Goal: Task Accomplishment & Management: Use online tool/utility

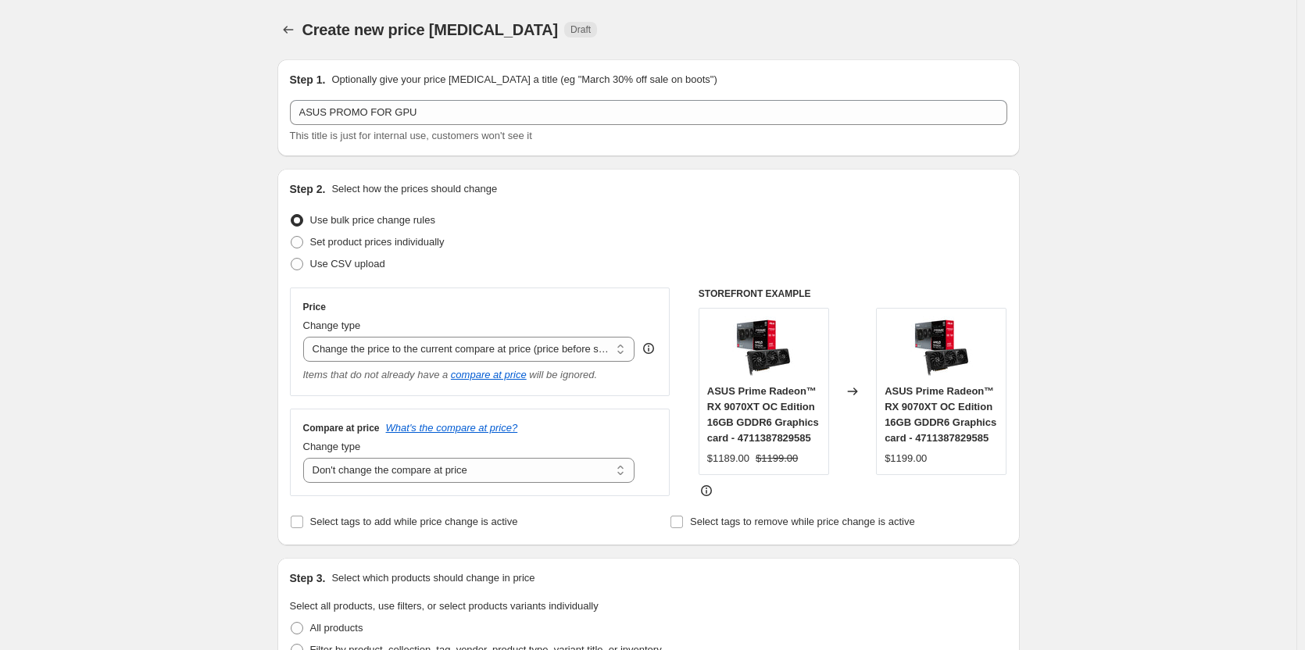
select select "ecap"
select select "no_change"
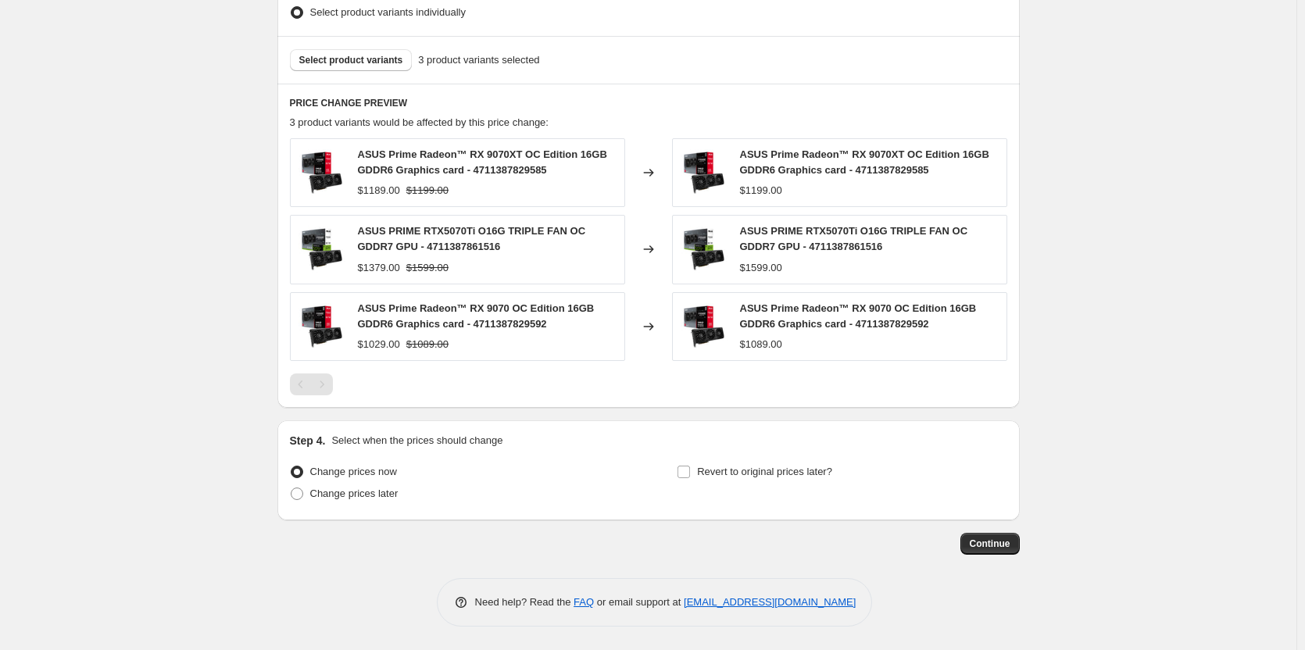
click at [456, 256] on div "ASUS PRIME RTX5070Ti O16G TRIPLE FAN OC GDDR7 GPU - 4711387861516 $1379.00 $159…" at bounding box center [487, 249] width 259 height 52
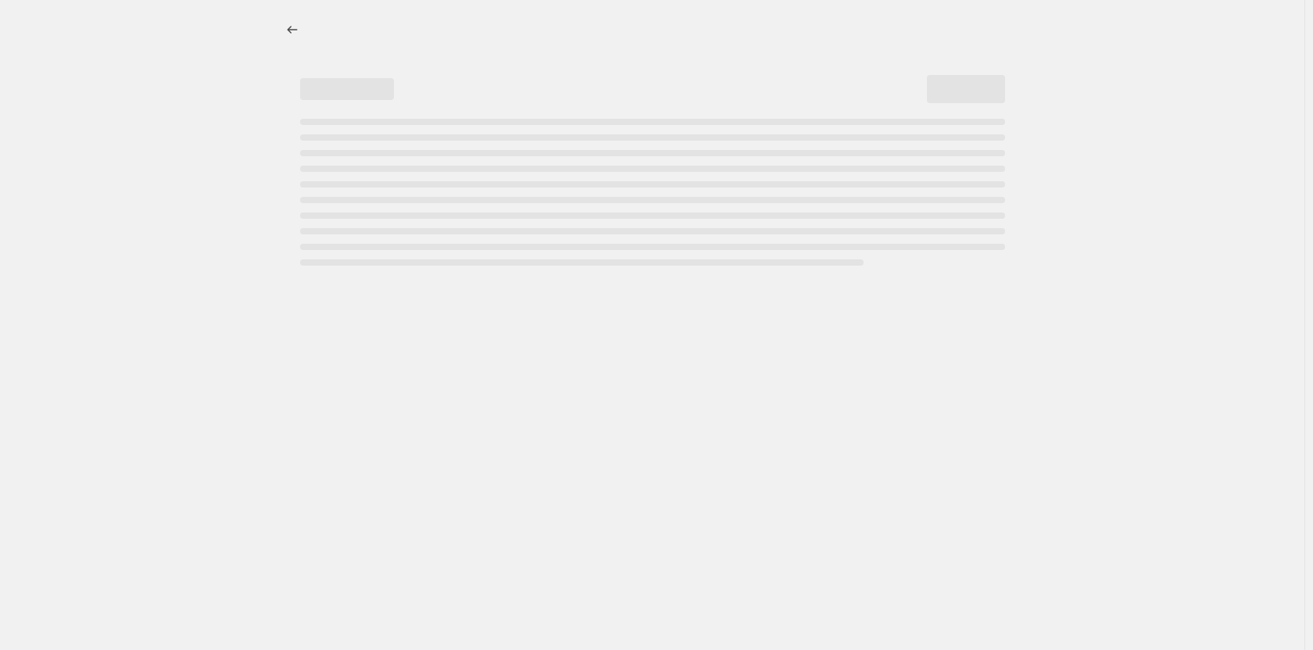
select select "percentage"
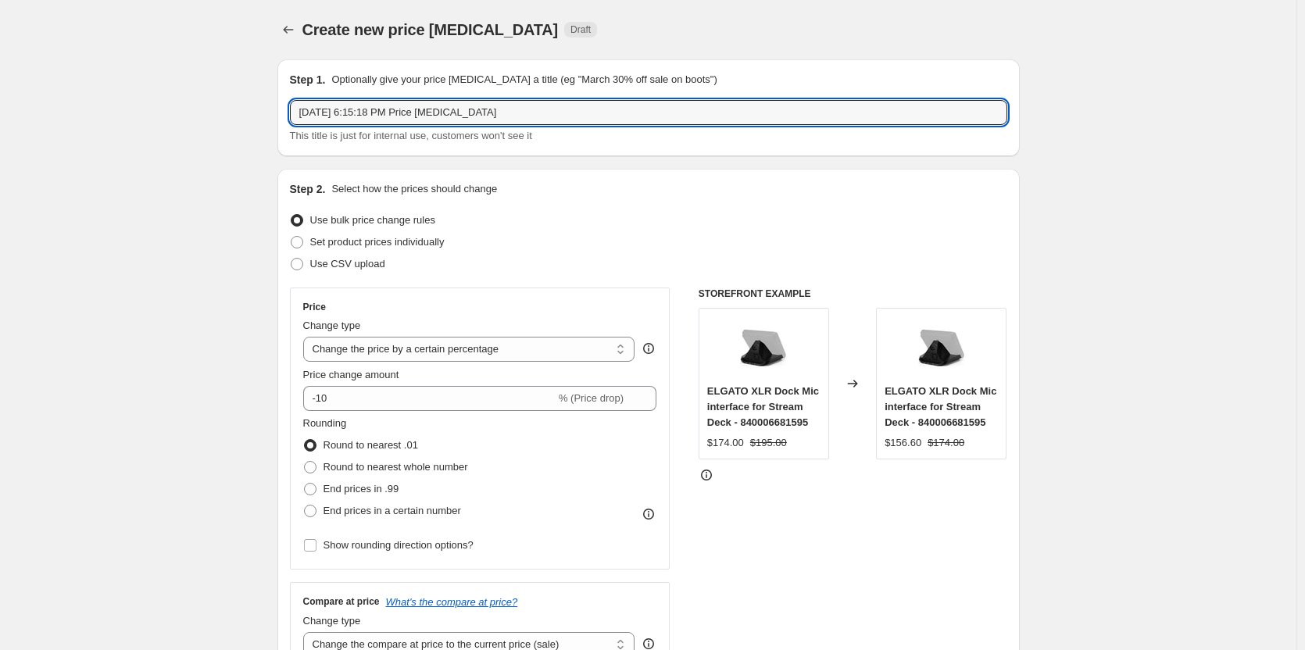
drag, startPoint x: 502, startPoint y: 106, endPoint x: 165, endPoint y: 102, distance: 336.8
type input "ASUS PROMO FOR GPU"
click at [584, 353] on select "Change the price to a certain amount Change the price by a certain amount Chang…" at bounding box center [469, 349] width 332 height 25
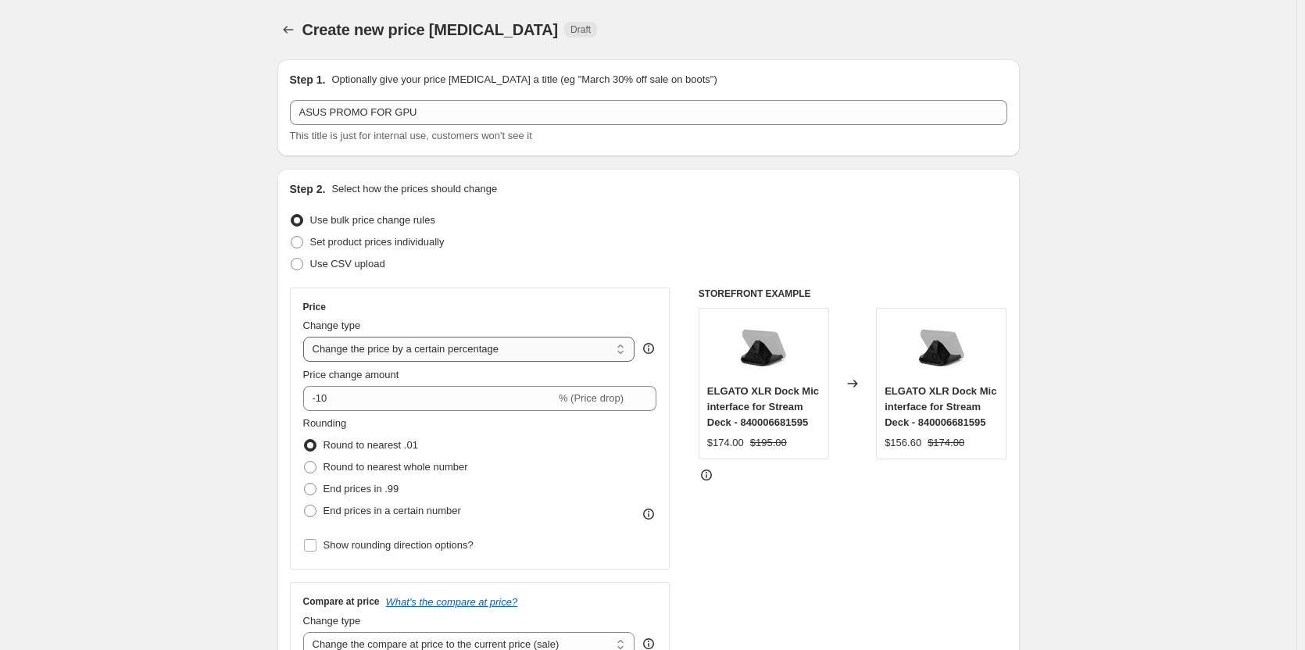
select select "ecap"
click at [306, 337] on select "Change the price to a certain amount Change the price by a certain amount Chang…" at bounding box center [469, 349] width 332 height 25
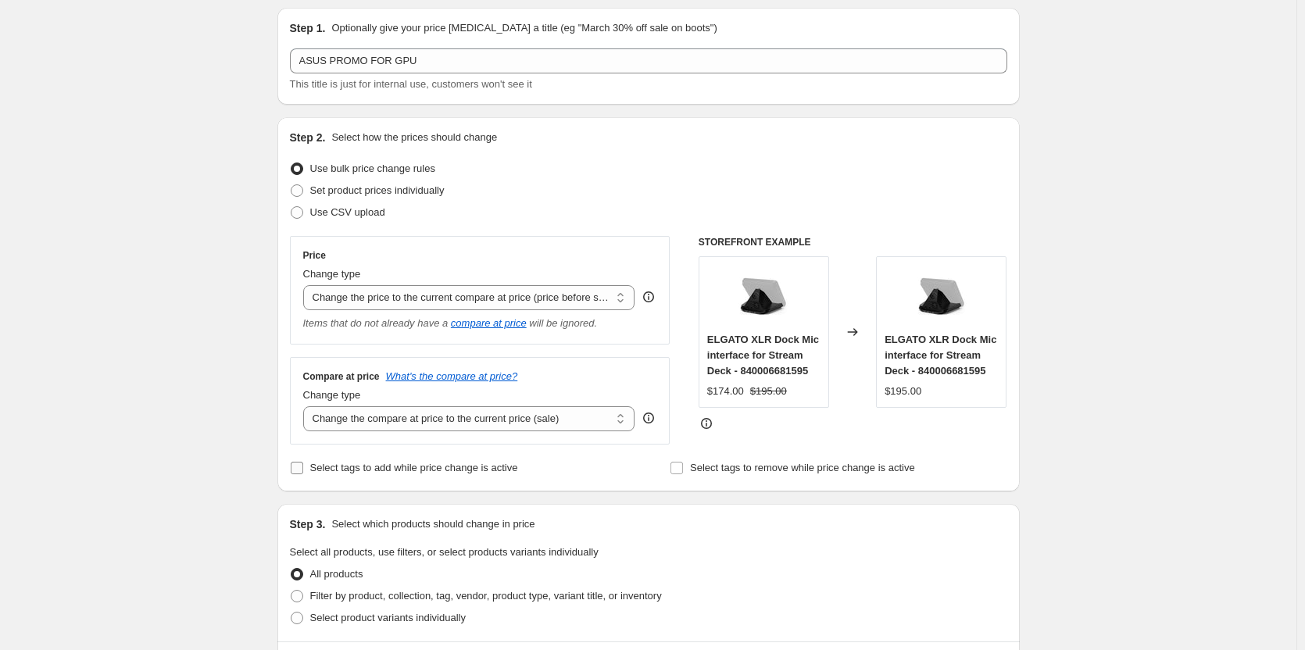
scroll to position [78, 0]
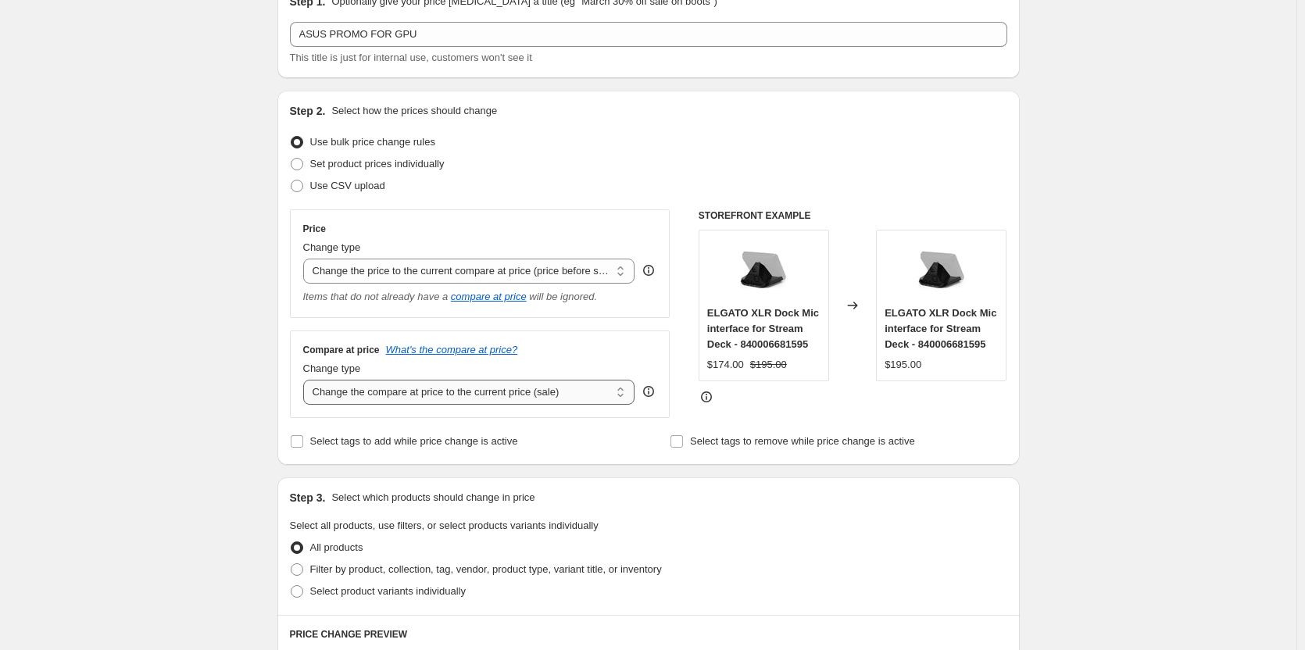
drag, startPoint x: 624, startPoint y: 393, endPoint x: 602, endPoint y: 402, distance: 23.8
click at [624, 393] on select "Change the compare at price to the current price (sale) Change the compare at p…" at bounding box center [469, 392] width 332 height 25
select select "no_change"
click at [306, 381] on select "Change the compare at price to the current price (sale) Change the compare at p…" at bounding box center [469, 392] width 332 height 25
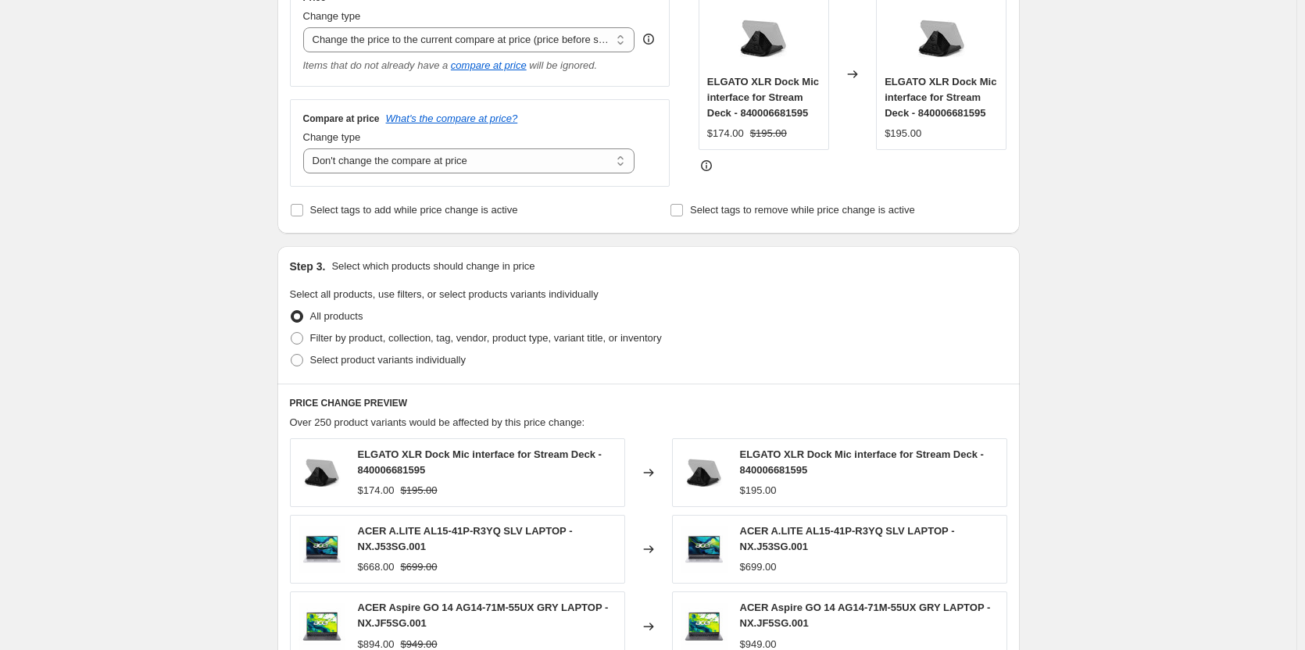
scroll to position [313, 0]
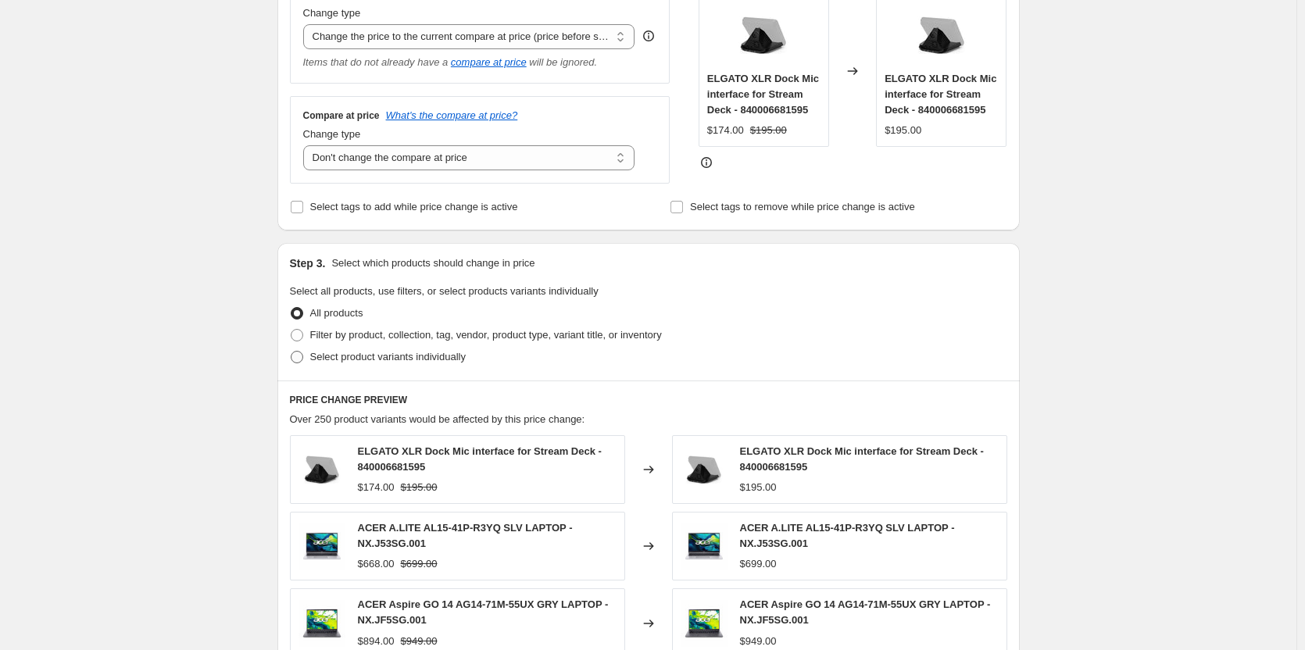
click at [302, 360] on span at bounding box center [297, 357] width 13 height 13
click at [291, 352] on input "Select product variants individually" at bounding box center [291, 351] width 1 height 1
radio input "true"
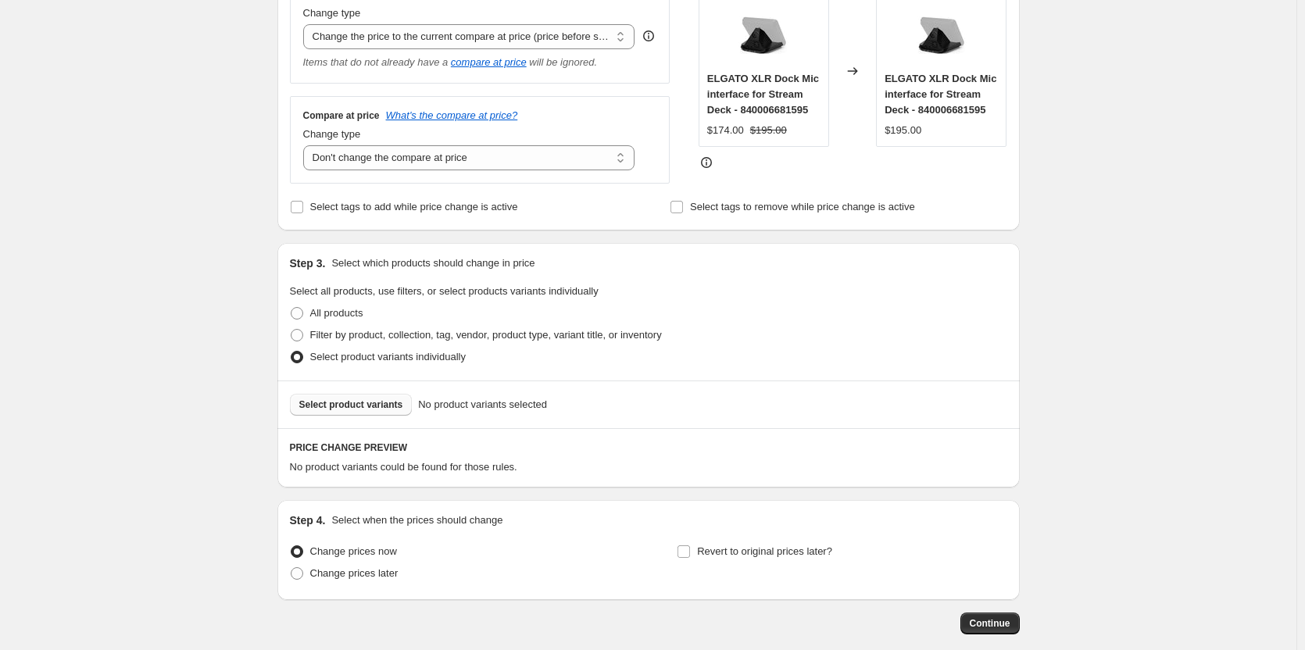
click at [374, 409] on span "Select product variants" at bounding box center [351, 405] width 104 height 13
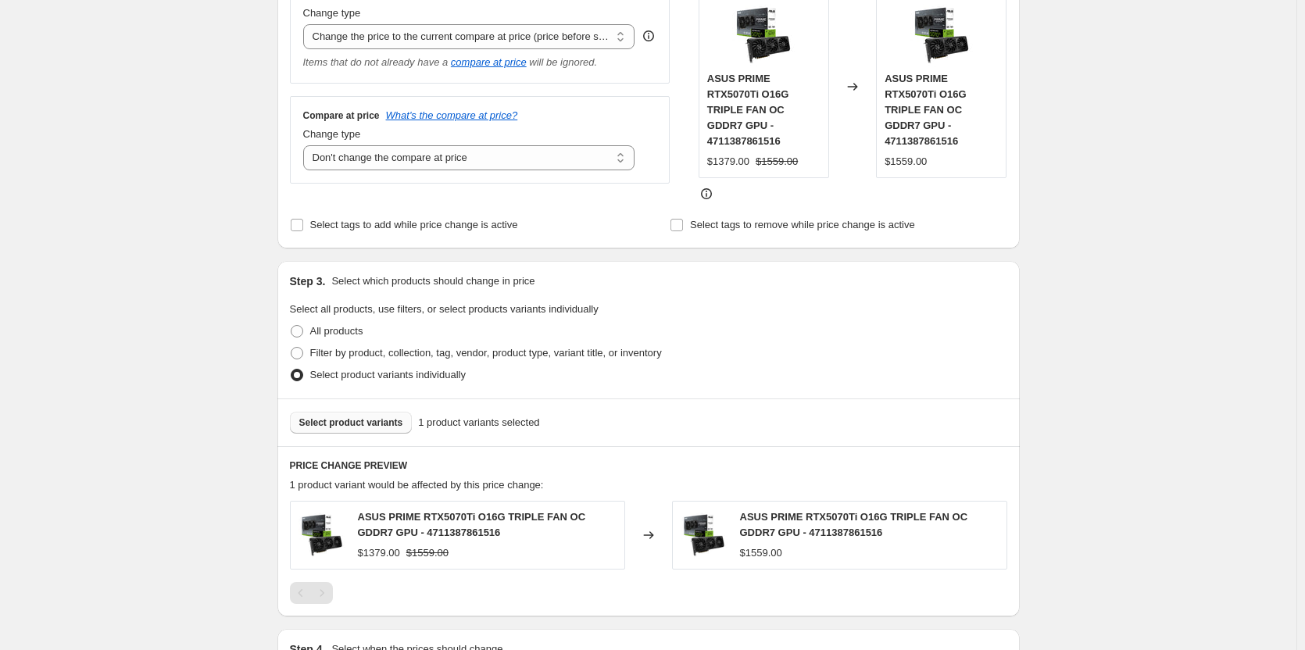
click at [356, 416] on span "Select product variants" at bounding box center [351, 422] width 104 height 13
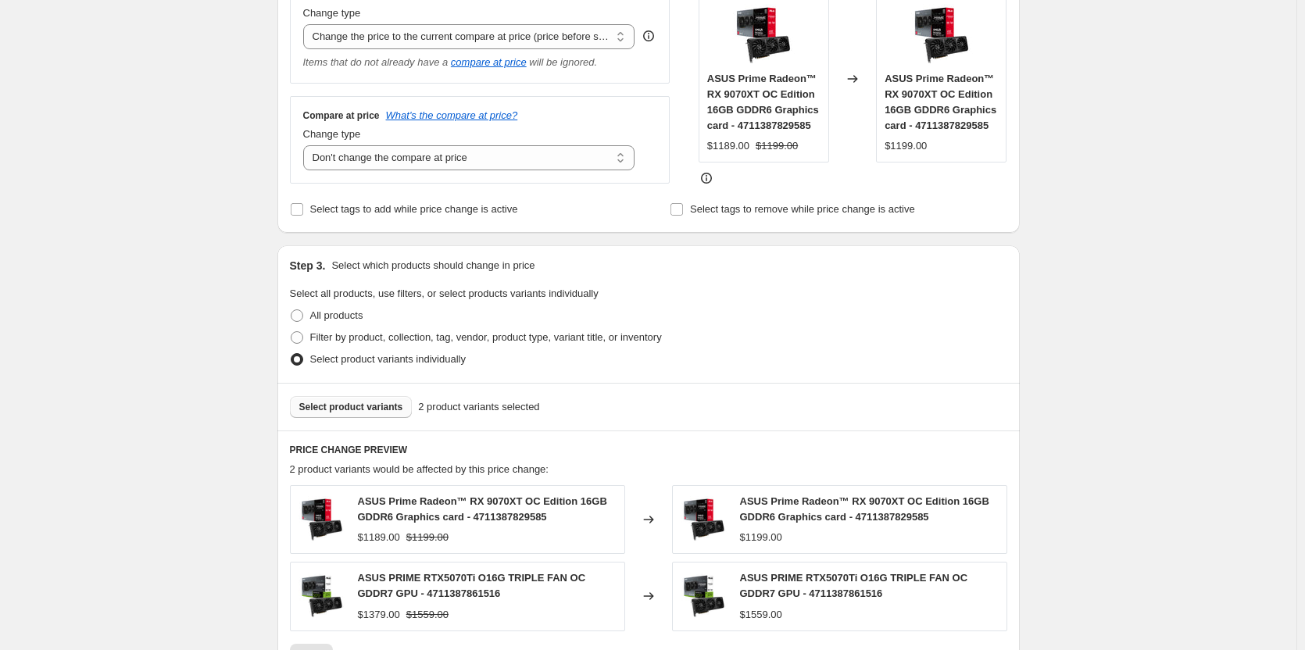
scroll to position [469, 0]
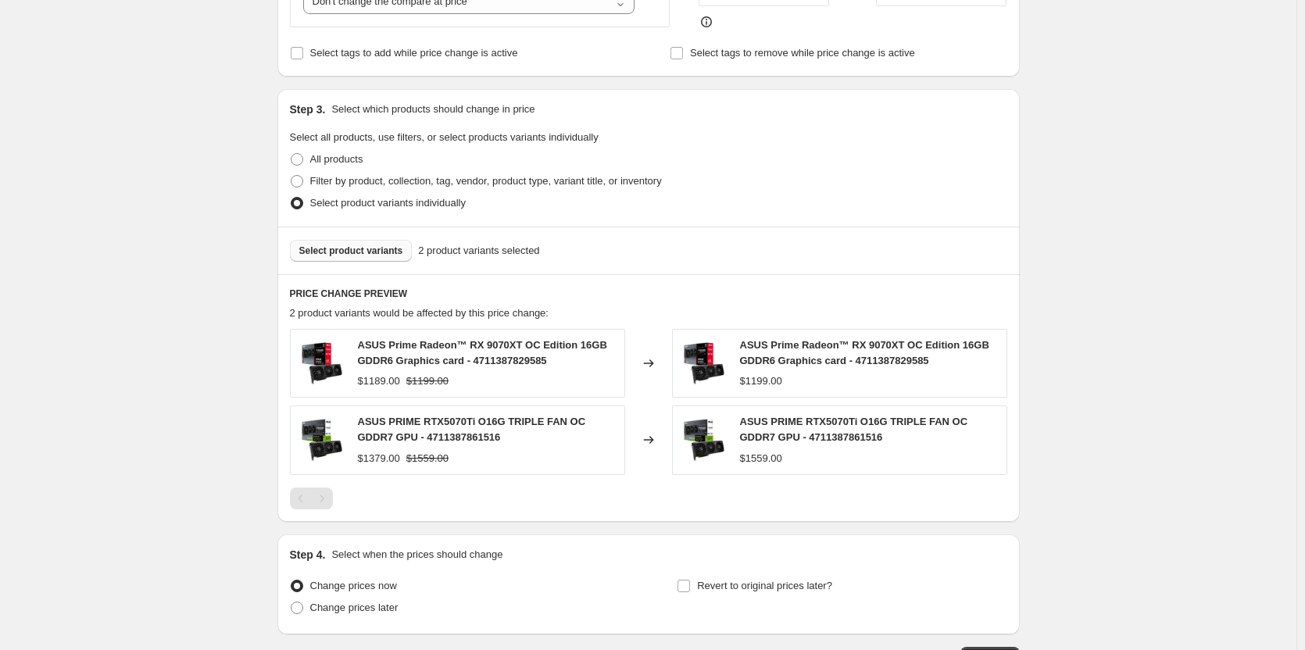
click at [375, 251] on span "Select product variants" at bounding box center [351, 251] width 104 height 13
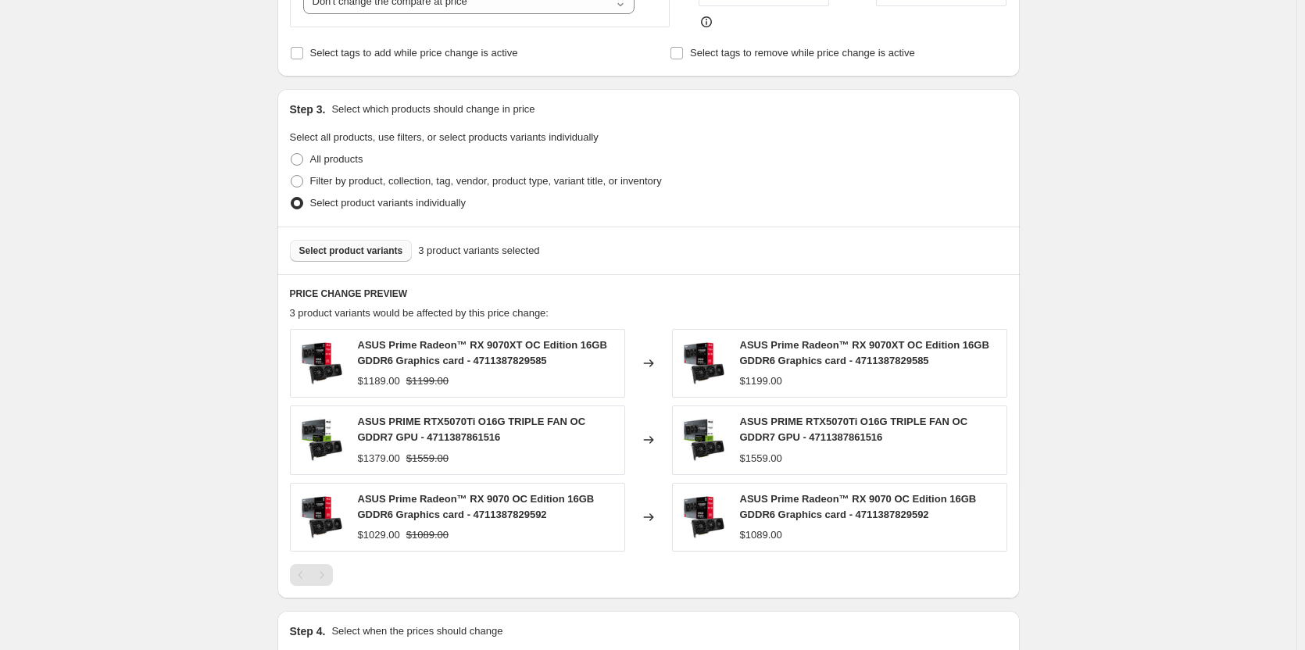
click at [384, 248] on span "Select product variants" at bounding box center [351, 251] width 104 height 13
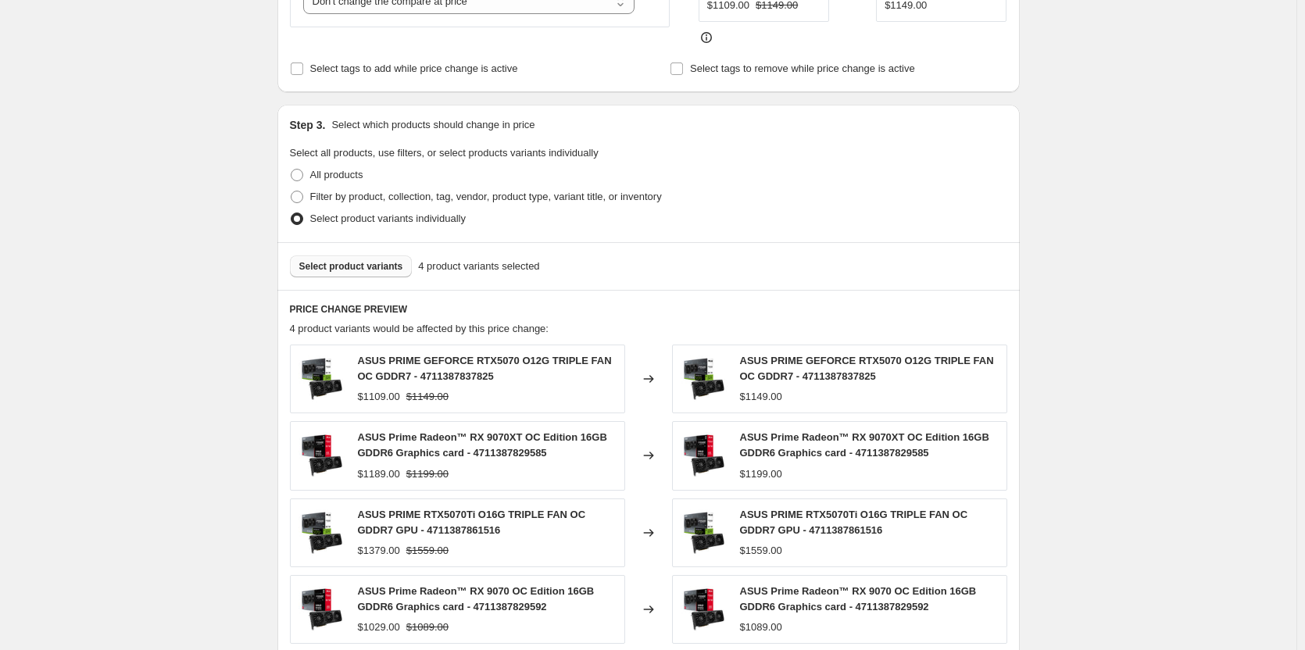
click at [369, 260] on span "Select product variants" at bounding box center [351, 266] width 104 height 13
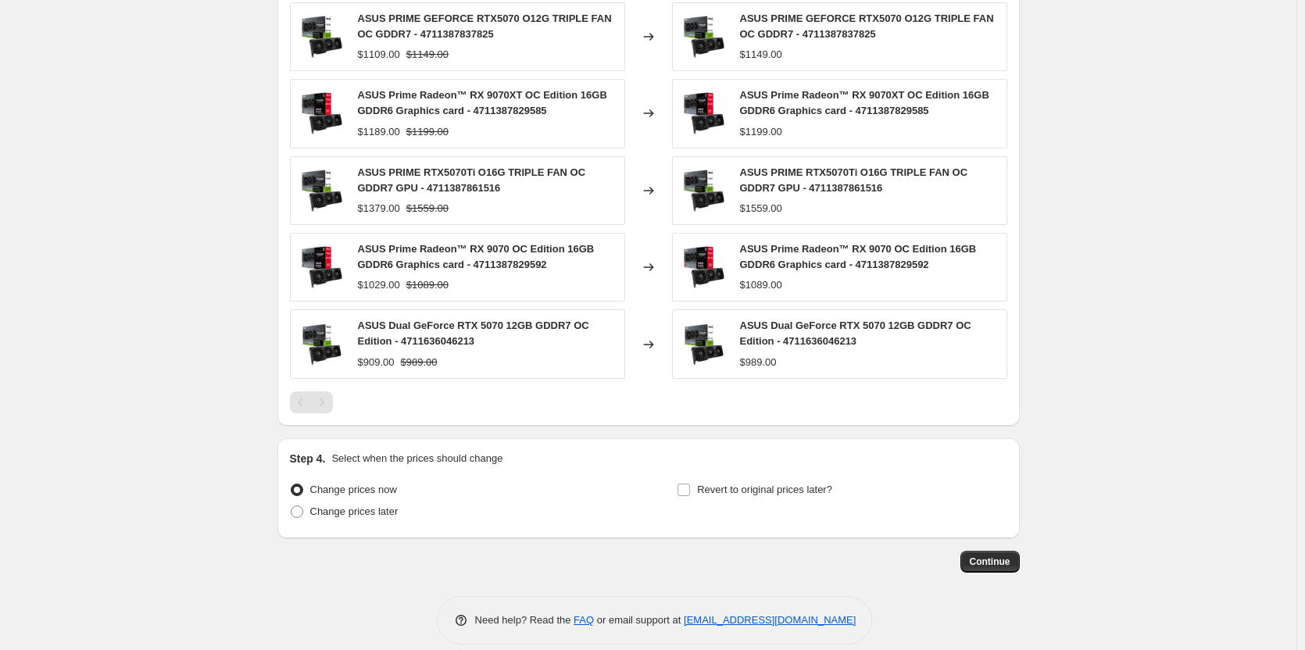
scroll to position [813, 0]
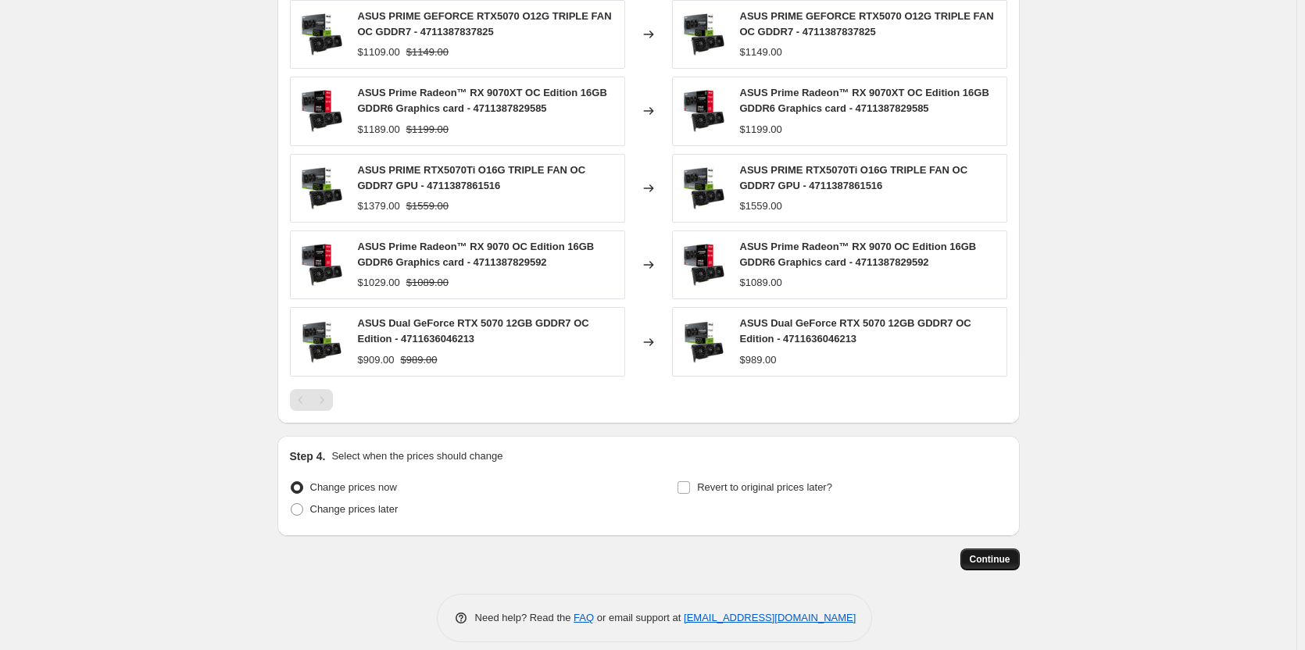
click at [1000, 553] on span "Continue" at bounding box center [990, 559] width 41 height 13
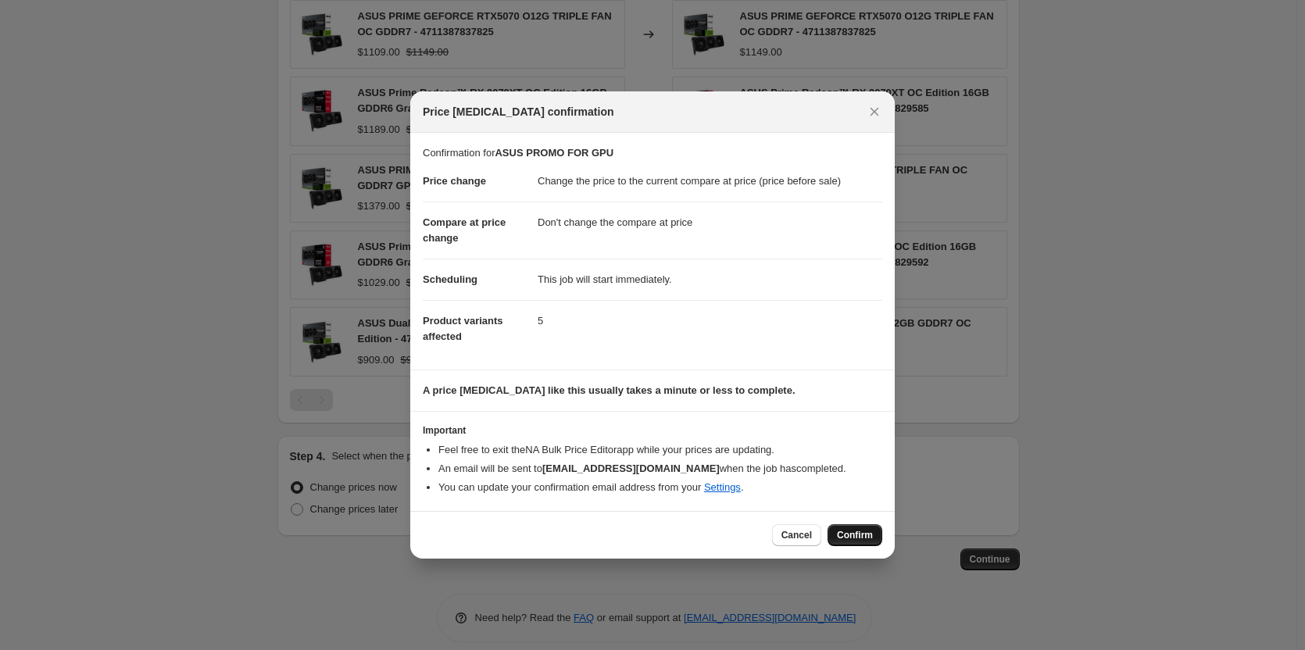
click at [860, 534] on span "Confirm" at bounding box center [855, 535] width 36 height 13
type input "ASUS PROMO FOR GPU"
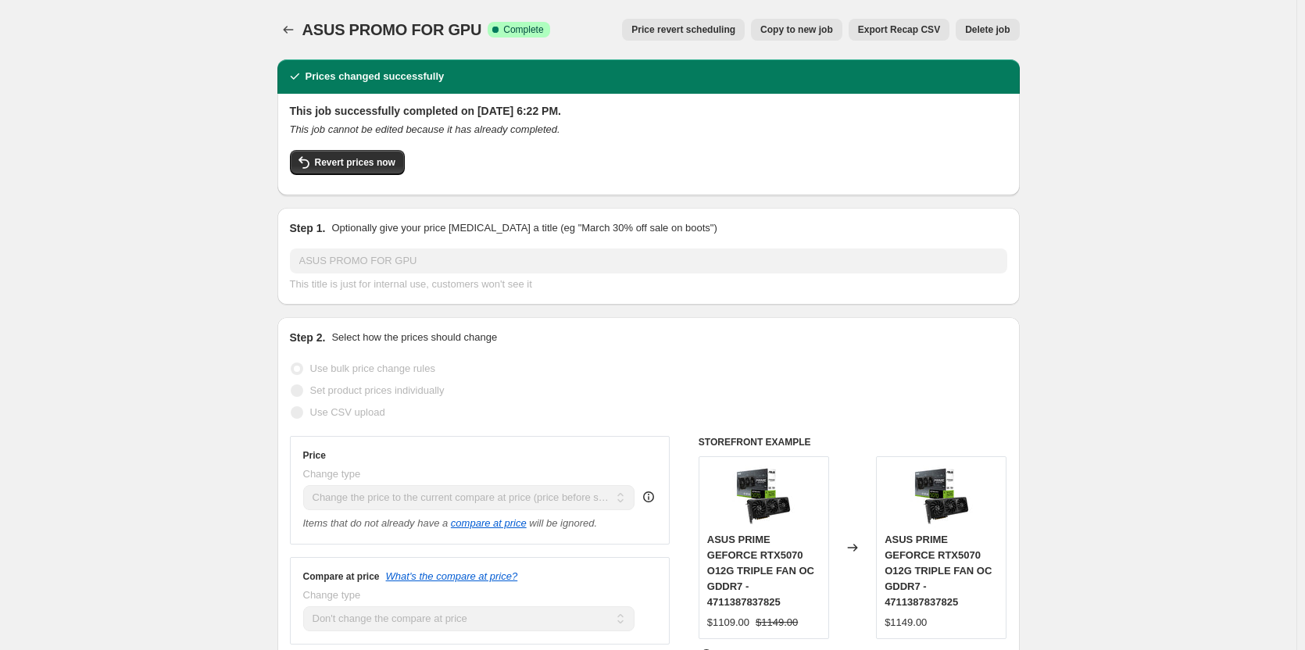
click at [817, 31] on span "Copy to new job" at bounding box center [796, 29] width 73 height 13
select select "ecap"
select select "no_change"
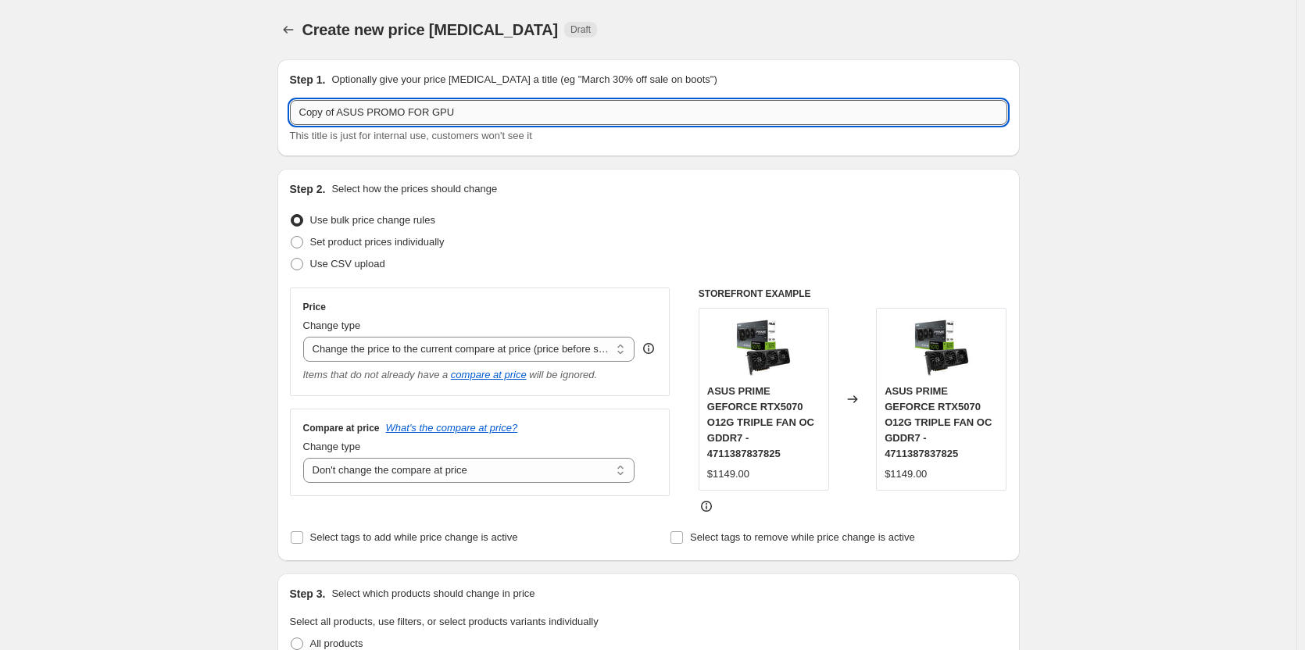
click at [338, 112] on input "Copy of ASUS PROMO FOR GPU" at bounding box center [648, 112] width 717 height 25
type input "REVERT BACK PRICE ASUS PROMO FOR GPU"
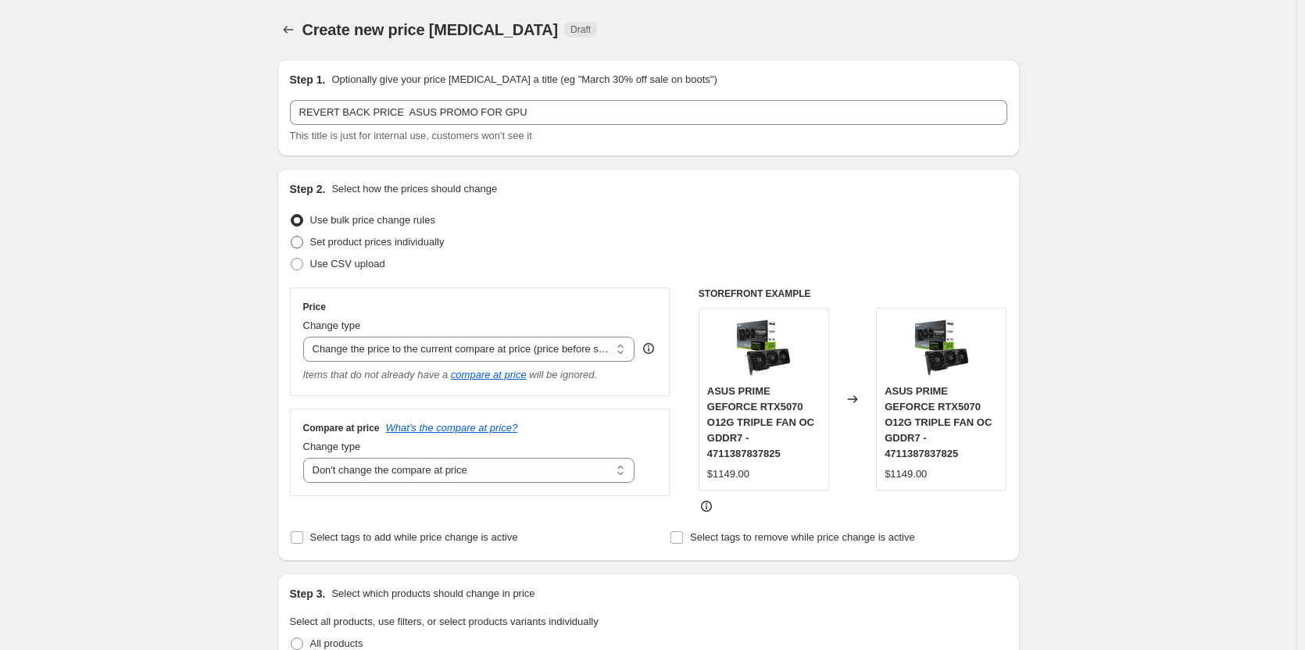
click at [298, 241] on span at bounding box center [297, 242] width 13 height 13
click at [291, 237] on input "Set product prices individually" at bounding box center [291, 236] width 1 height 1
radio input "true"
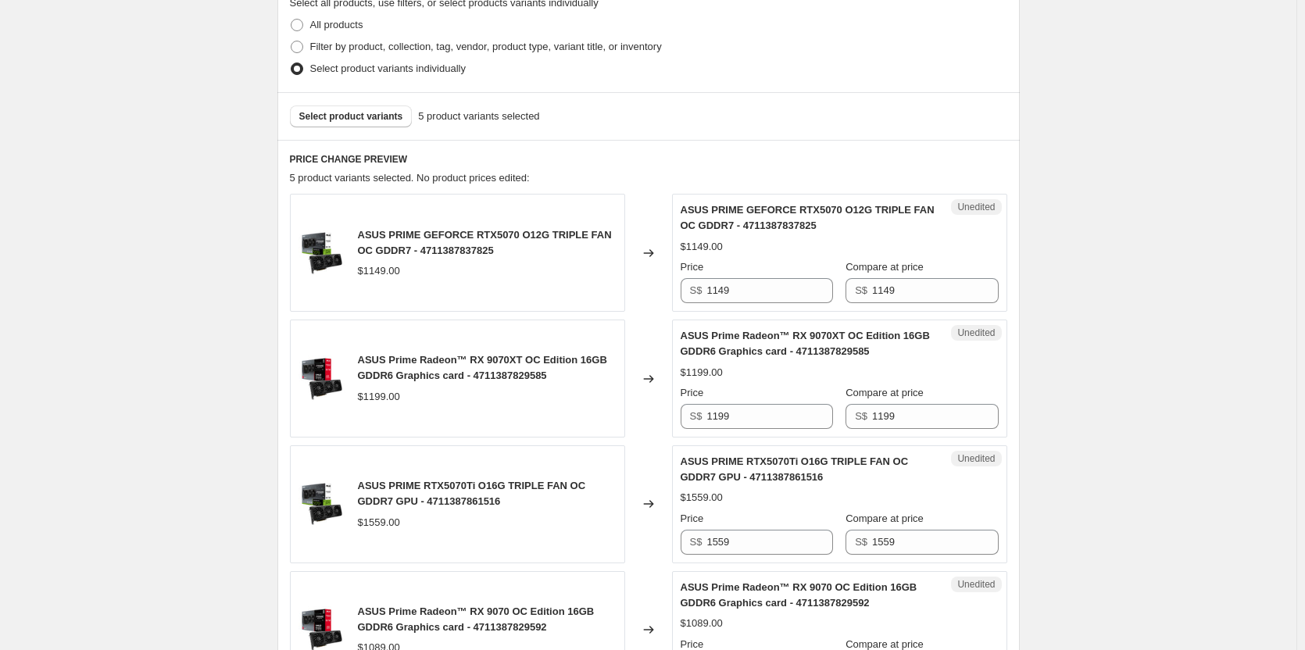
scroll to position [391, 0]
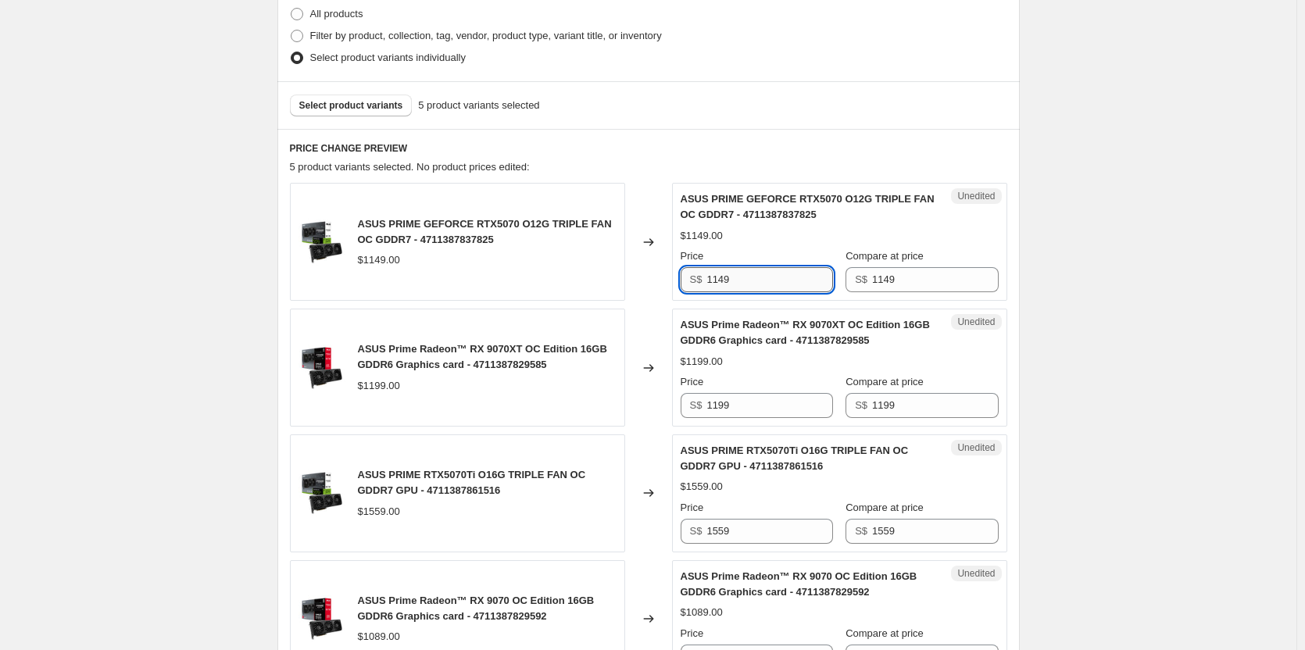
click at [747, 284] on input "1149" at bounding box center [769, 279] width 126 height 25
type input "1"
type input "899"
click at [762, 415] on input "1199" at bounding box center [769, 405] width 126 height 25
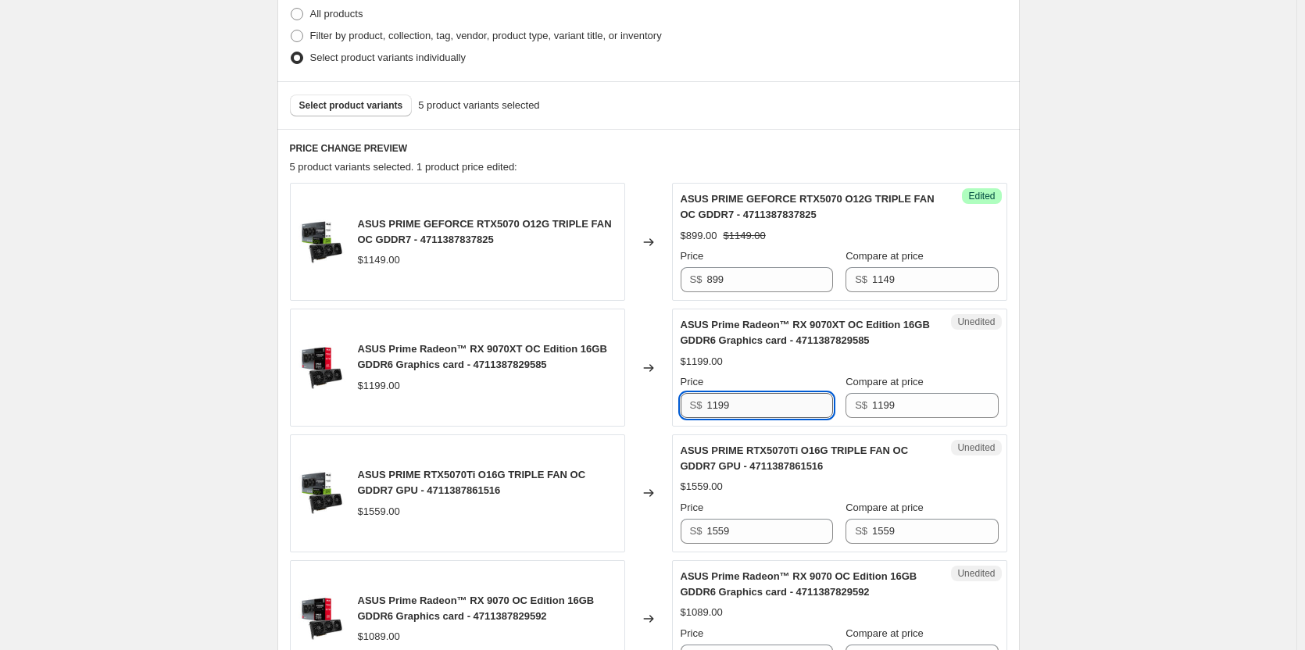
click at [758, 415] on input "1199" at bounding box center [769, 405] width 126 height 25
type input "1"
type input "1015"
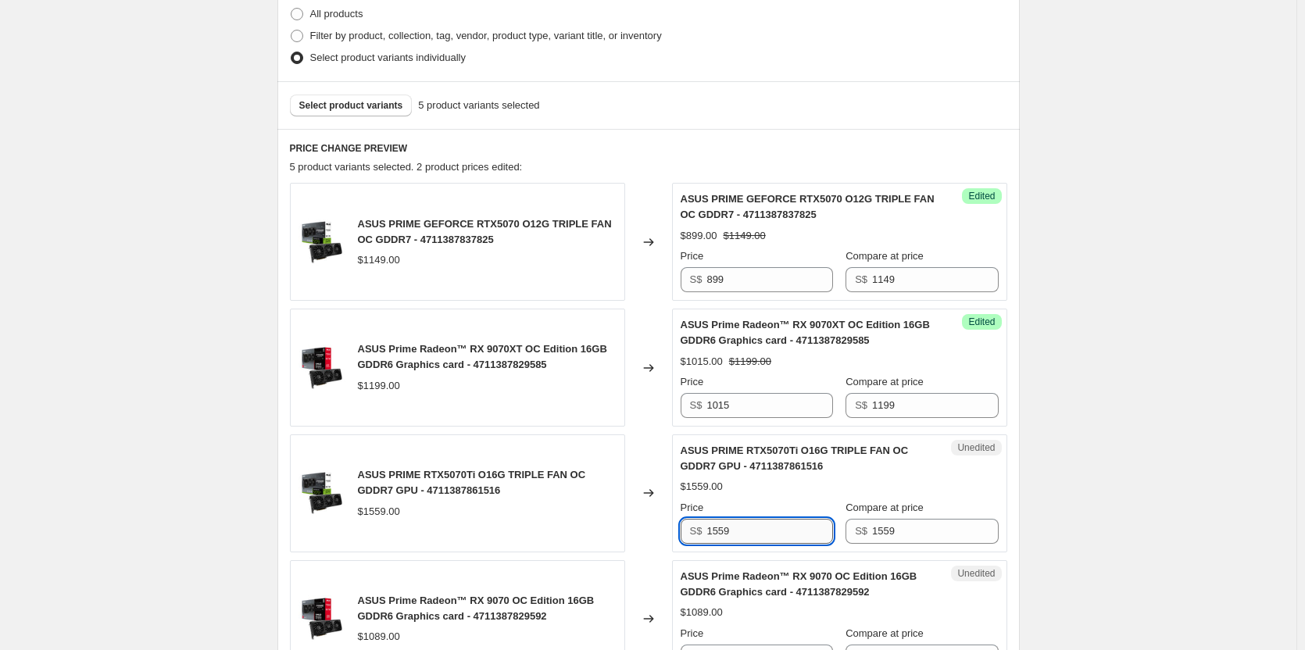
click at [742, 534] on input "1559" at bounding box center [769, 531] width 126 height 25
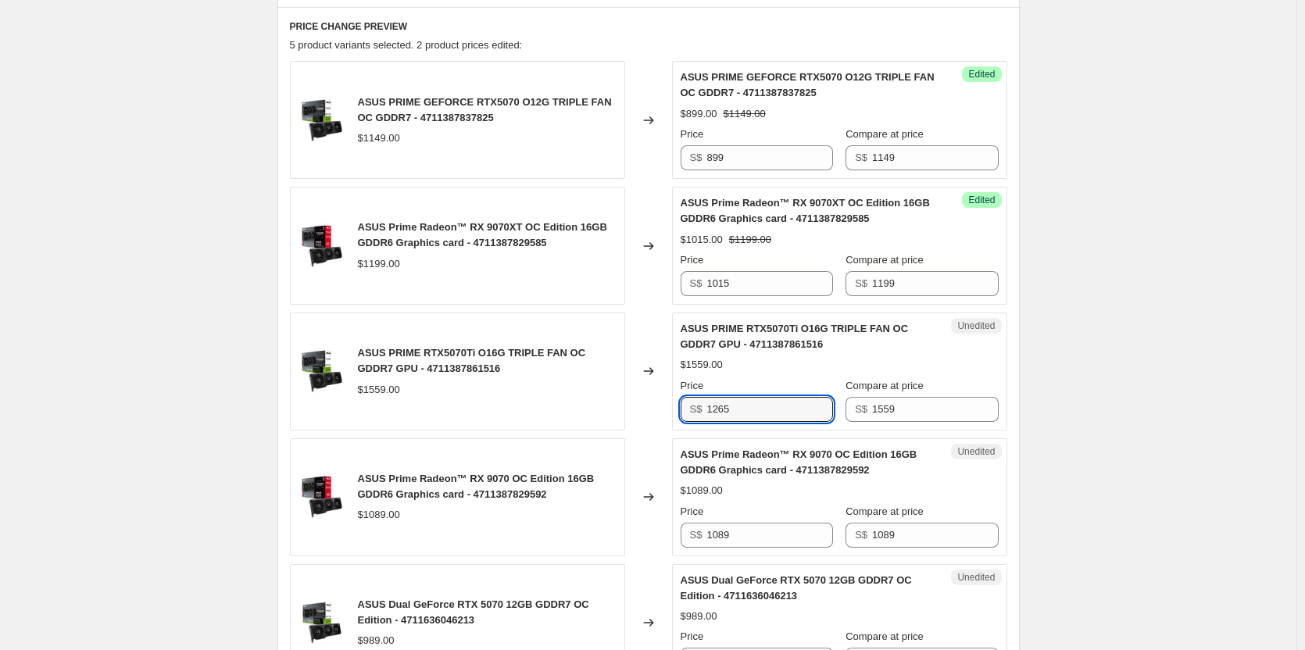
scroll to position [625, 0]
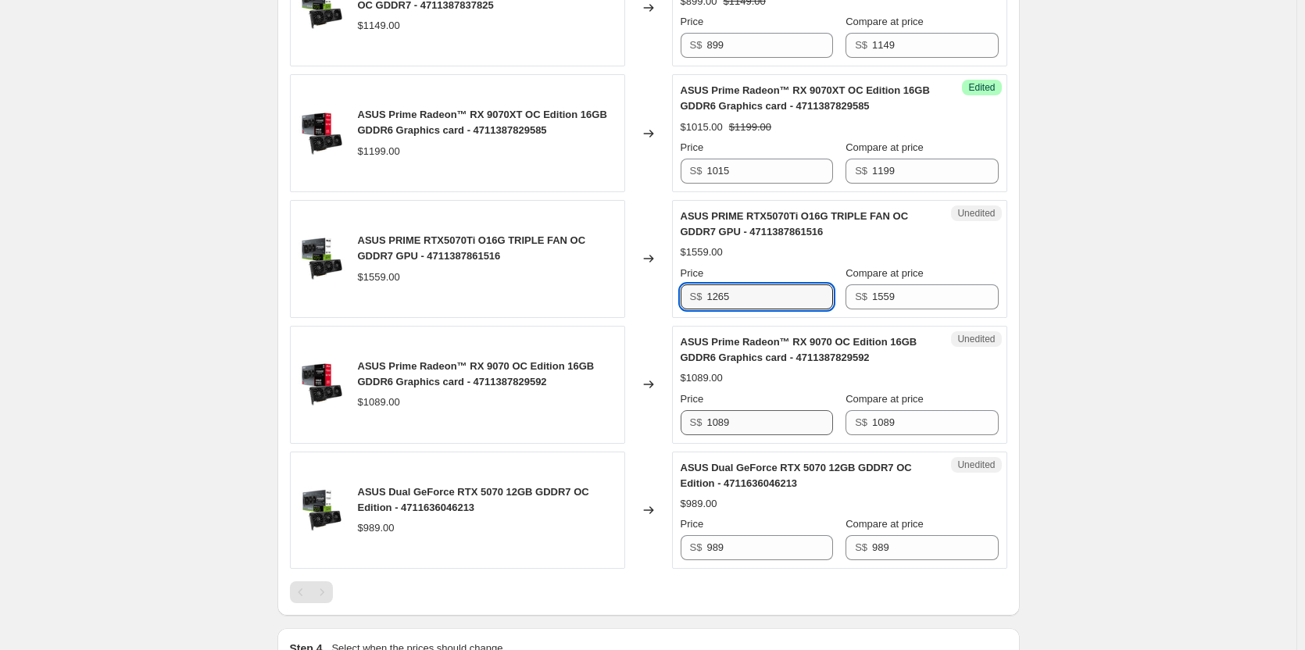
type input "1265"
click at [750, 418] on input "1089" at bounding box center [769, 422] width 126 height 25
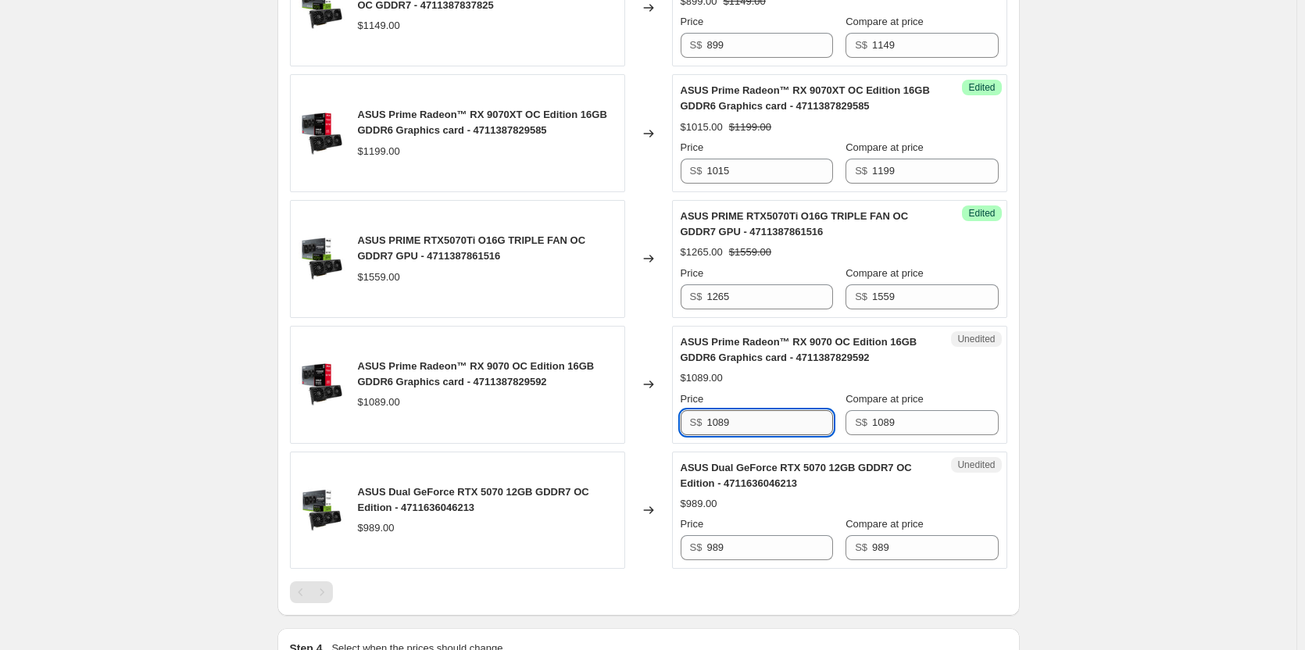
drag, startPoint x: 750, startPoint y: 418, endPoint x: 717, endPoint y: 418, distance: 33.6
click at [717, 418] on input "1089" at bounding box center [769, 422] width 126 height 25
type input "1"
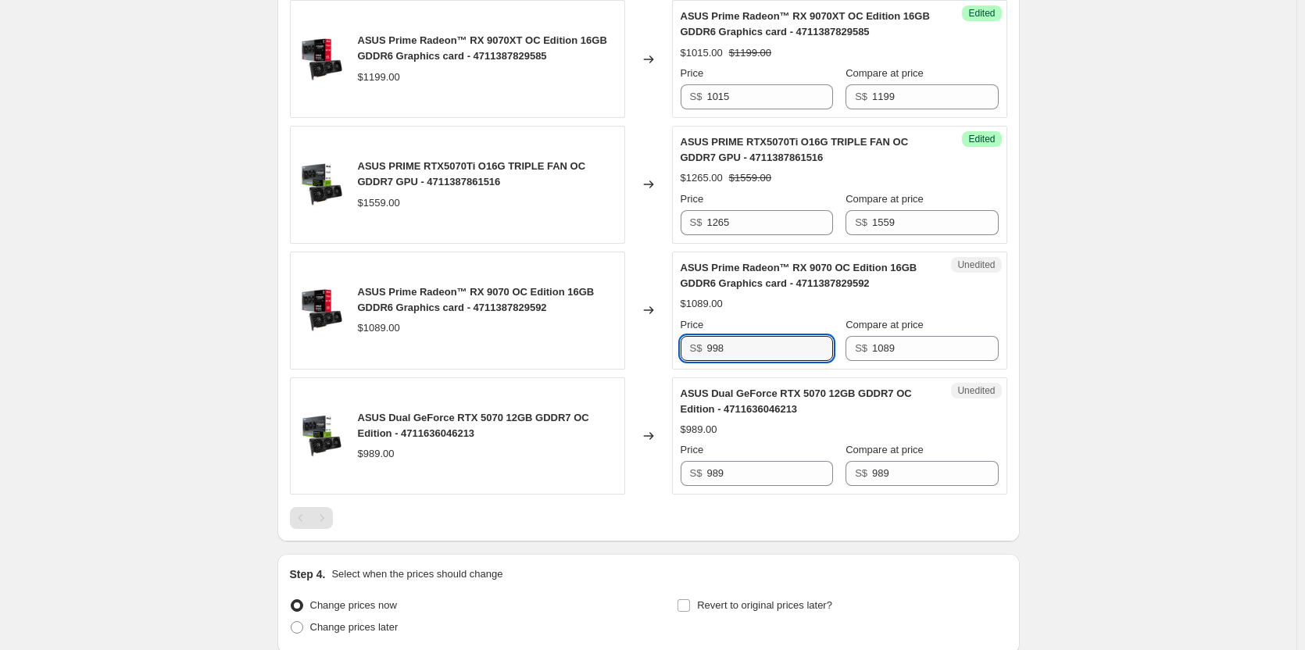
scroll to position [781, 0]
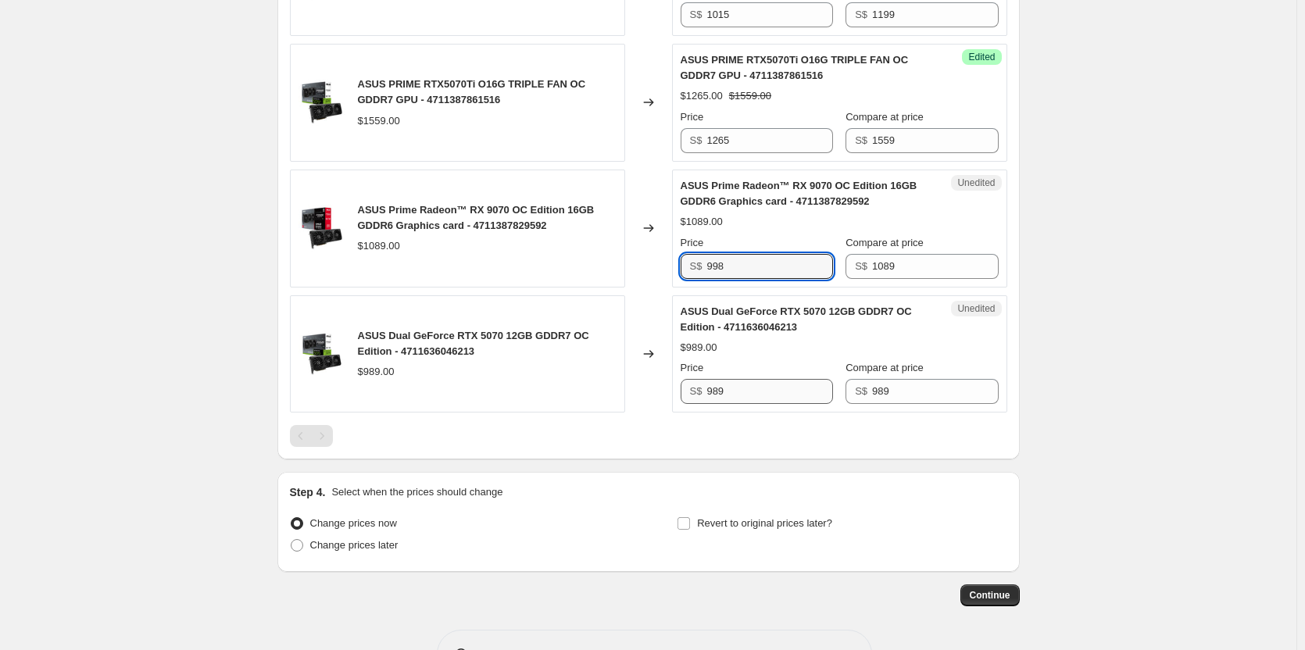
type input "998"
click at [733, 393] on input "989" at bounding box center [769, 391] width 126 height 25
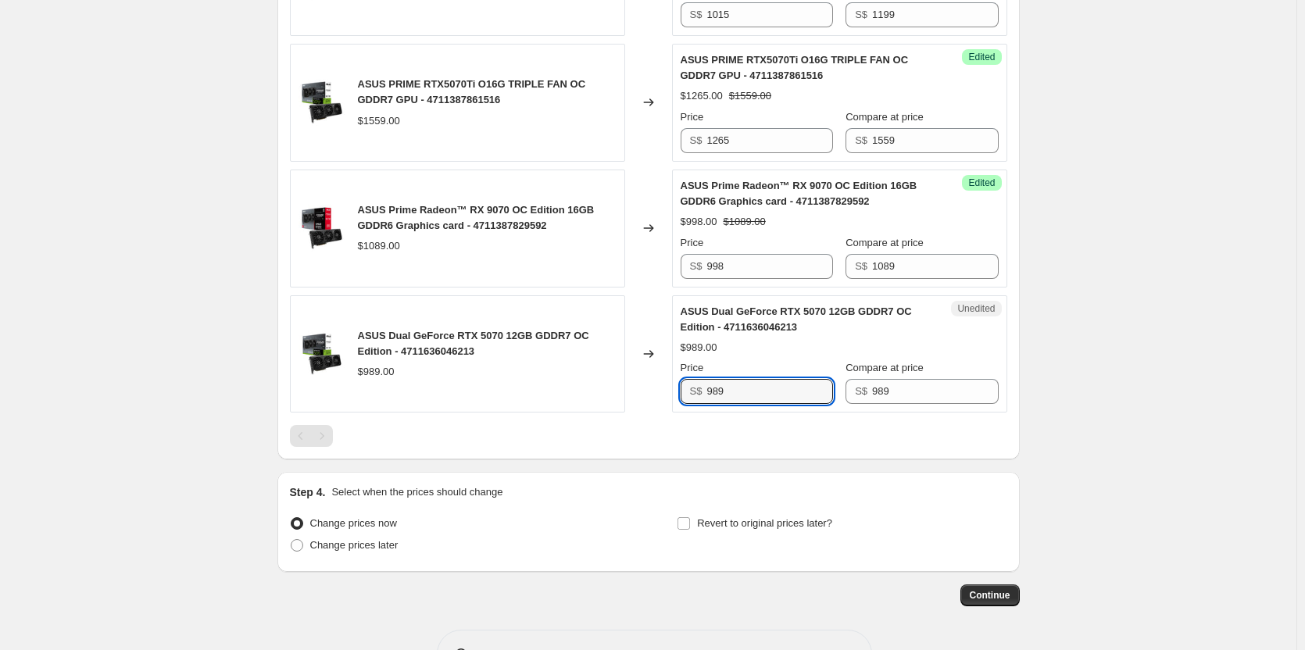
drag, startPoint x: 733, startPoint y: 391, endPoint x: 694, endPoint y: 394, distance: 39.1
click at [694, 394] on div "S$ 989" at bounding box center [757, 391] width 152 height 25
type input "832"
click at [722, 430] on div at bounding box center [648, 436] width 717 height 22
click at [688, 524] on input "Revert to original prices later?" at bounding box center [683, 523] width 13 height 13
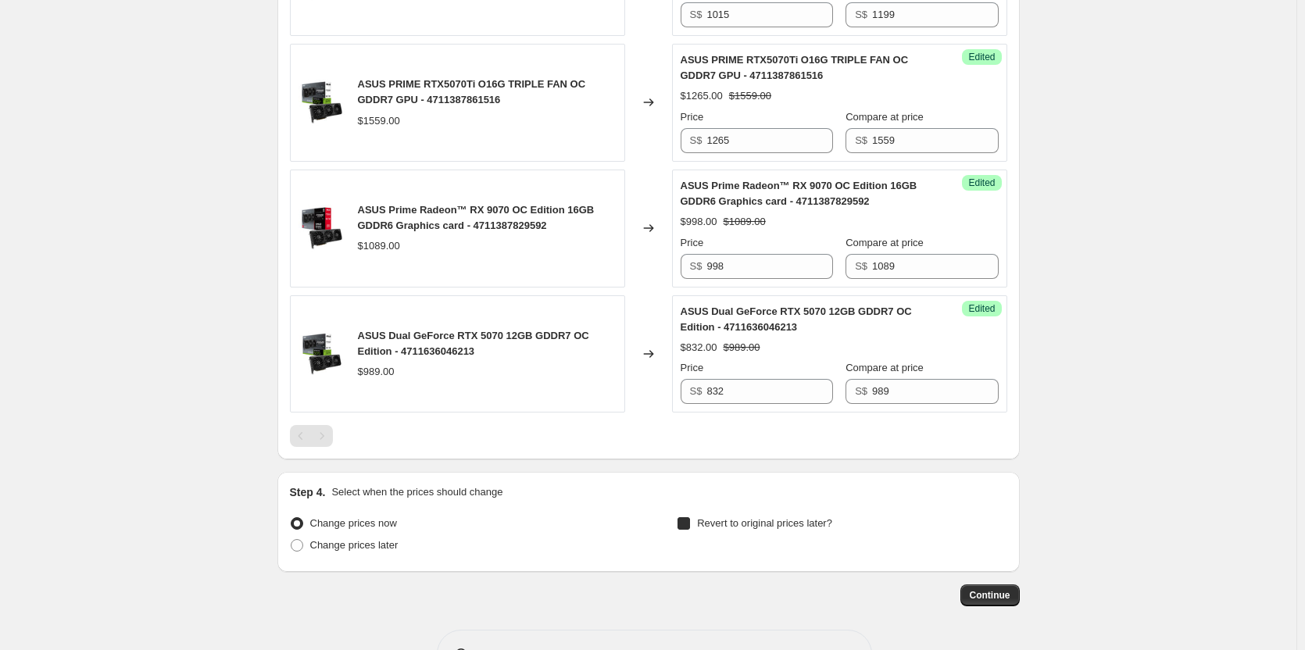
checkbox input "true"
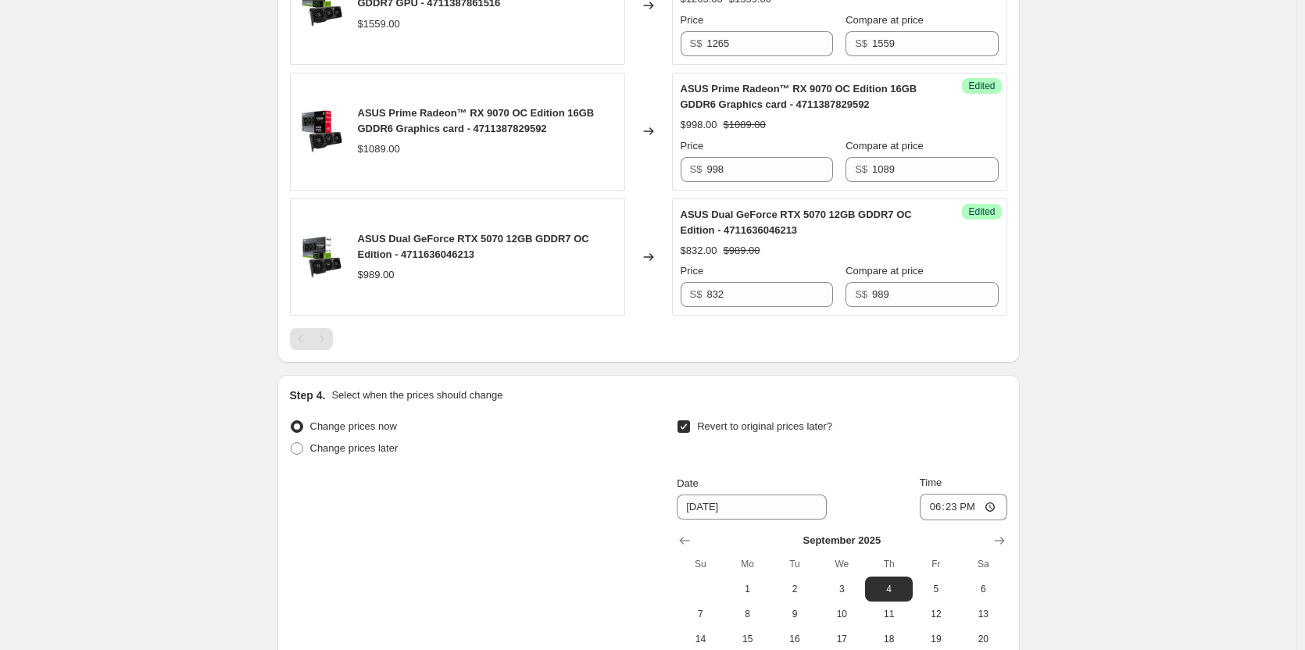
scroll to position [1016, 0]
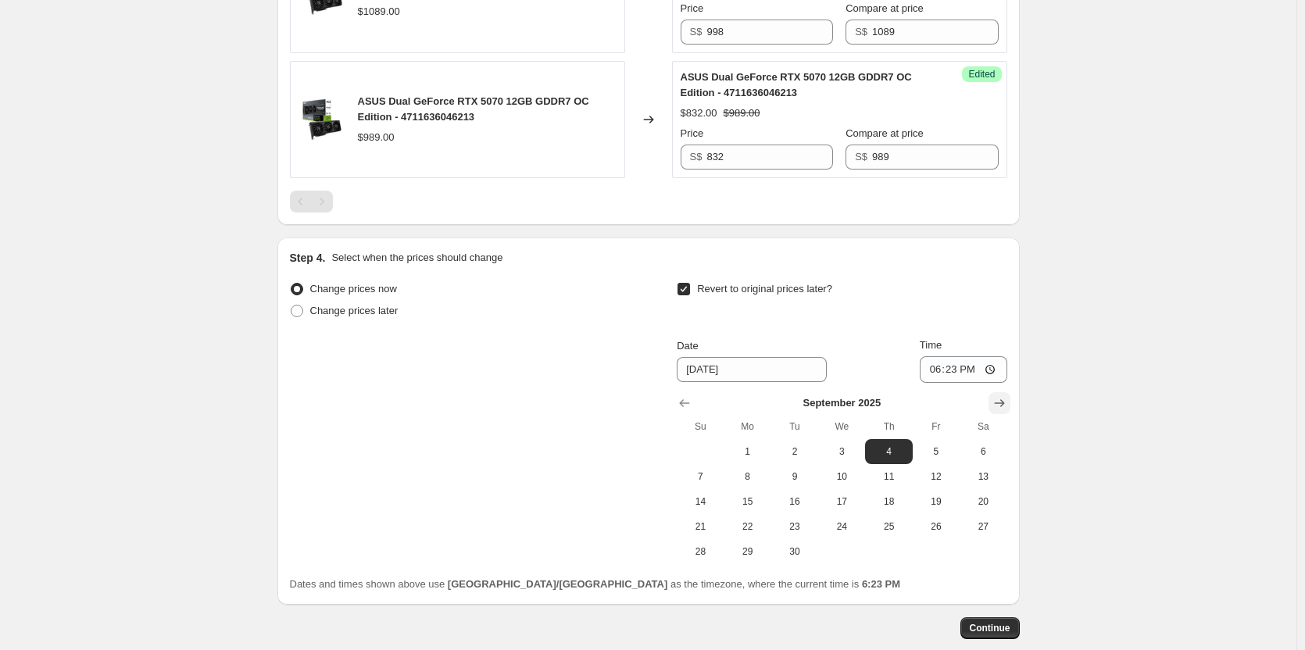
click at [1007, 399] on icon "Show next month, October 2025" at bounding box center [1000, 403] width 16 height 16
click at [687, 403] on icon "Show previous month, September 2025" at bounding box center [685, 404] width 10 height 8
click at [938, 499] on span "19" at bounding box center [936, 501] width 34 height 13
type input "9/19/2025"
click at [992, 369] on input "18:23" at bounding box center [964, 369] width 88 height 27
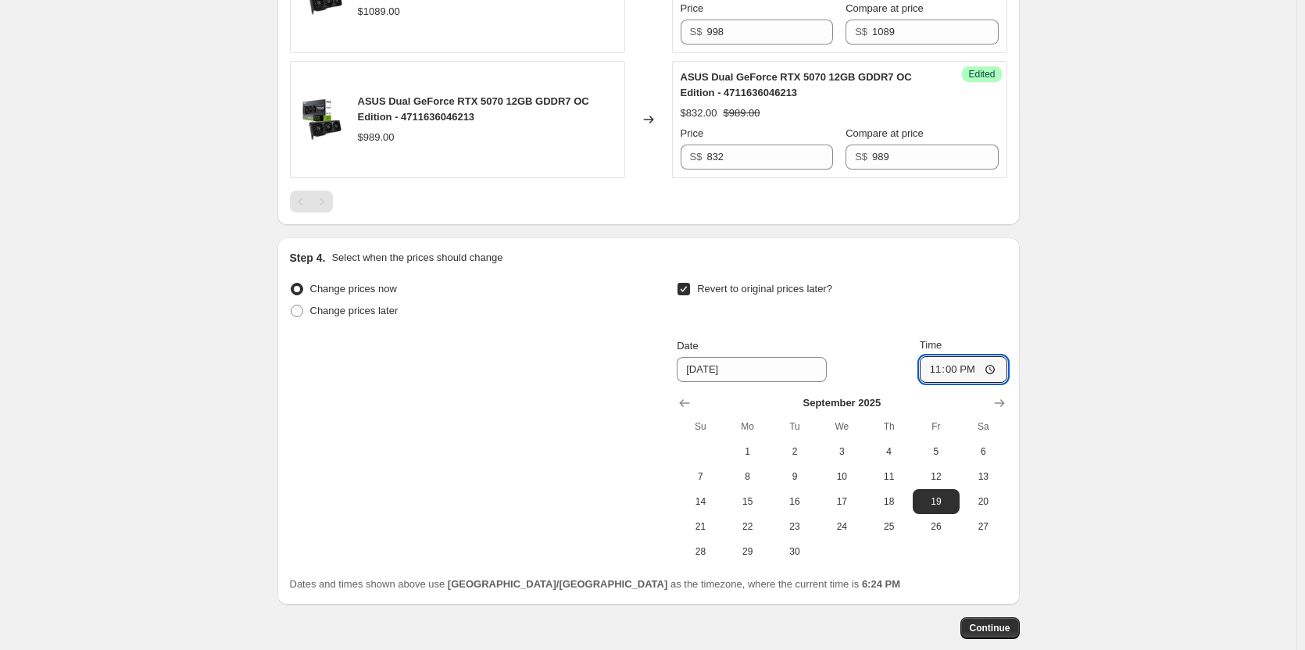
click at [995, 369] on input "23:00" at bounding box center [964, 369] width 88 height 27
type input "23:59"
click at [992, 627] on span "Continue" at bounding box center [990, 628] width 41 height 13
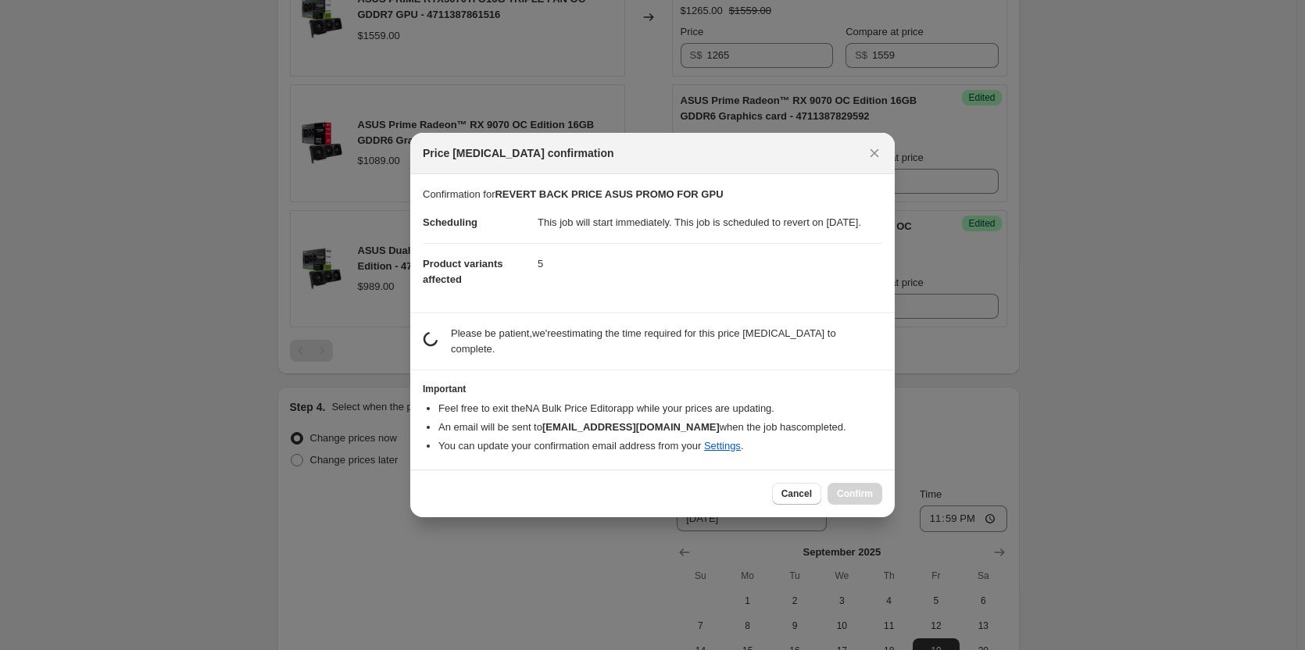
scroll to position [0, 0]
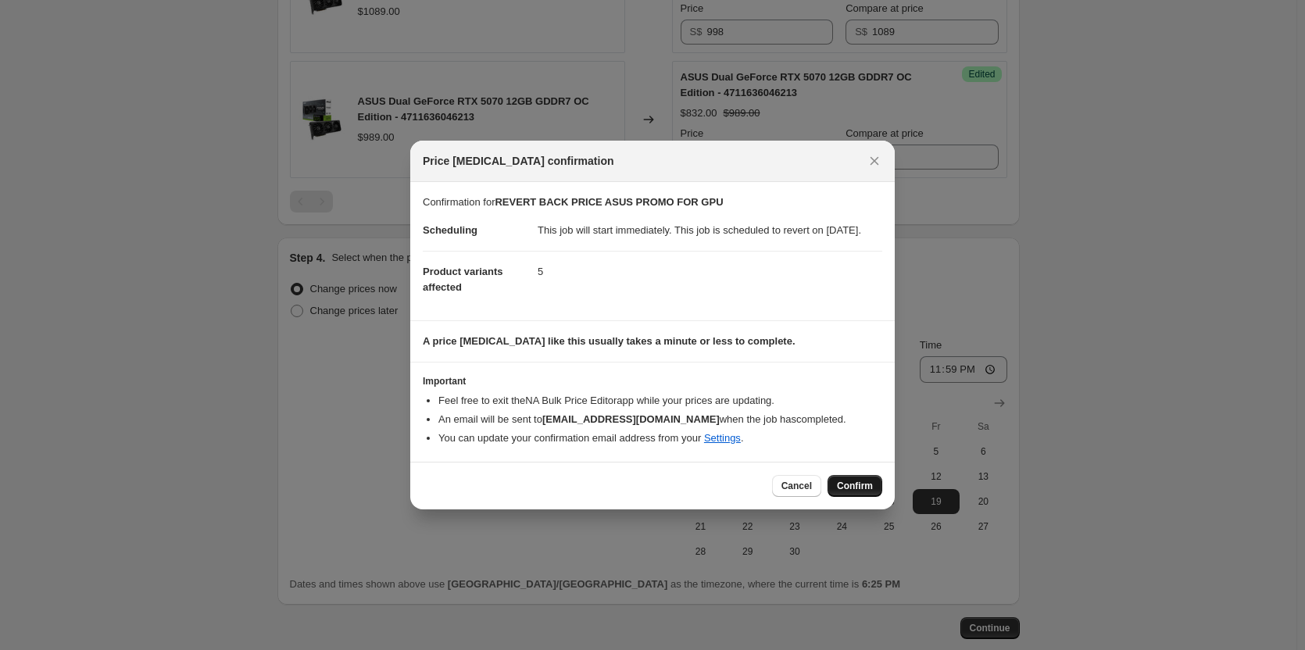
click at [862, 492] on span "Confirm" at bounding box center [855, 486] width 36 height 13
